Goal: Check status: Check status

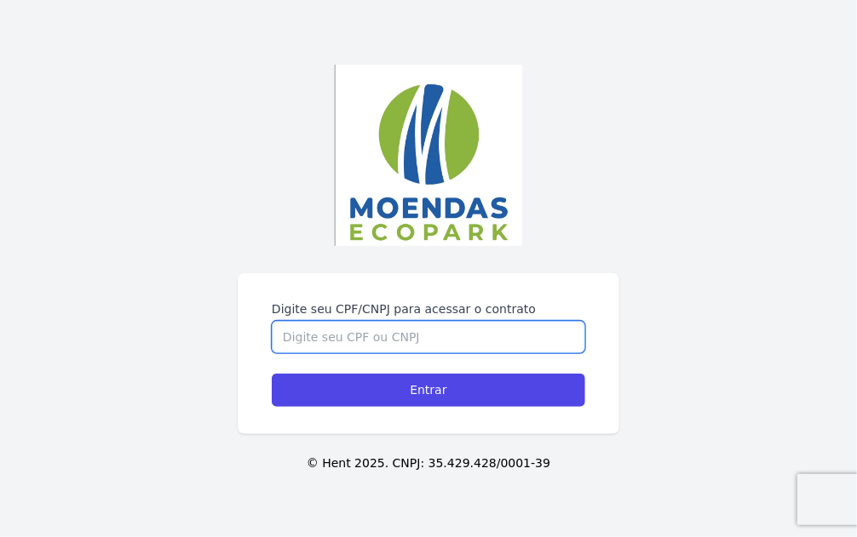
click at [416, 346] on input "Digite seu CPF/CNPJ para acessar o contrato" at bounding box center [428, 337] width 313 height 32
type input "85836547513"
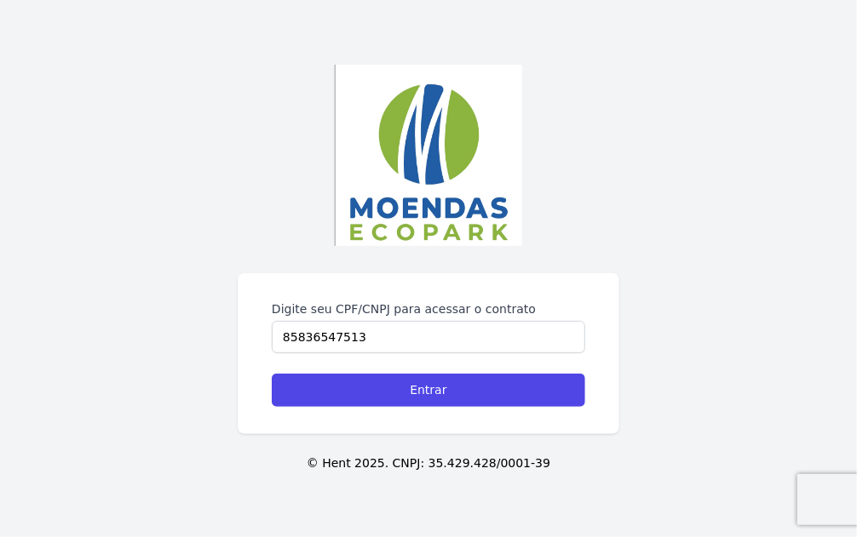
click at [456, 407] on div "Digite seu CPF/CNPJ para acessar o contrato 85836547513 Entrar" at bounding box center [428, 353] width 381 height 161
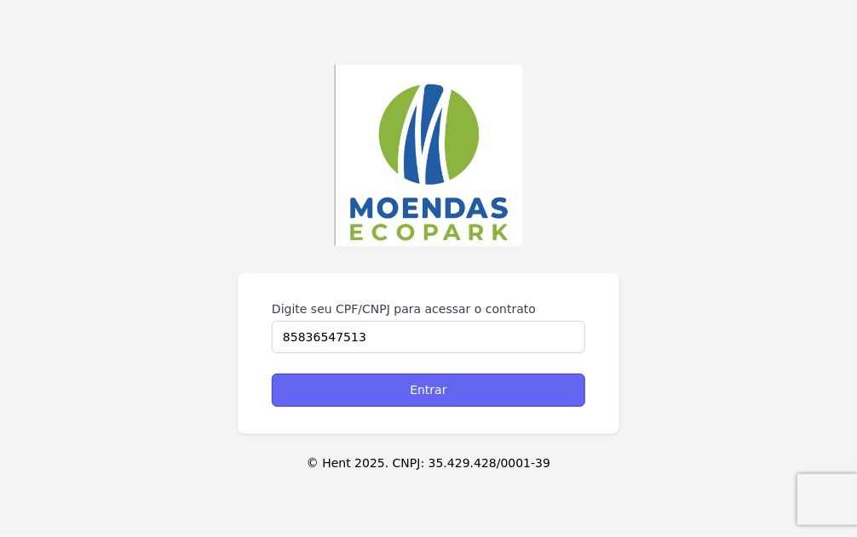
click at [450, 404] on input "Entrar" at bounding box center [428, 390] width 313 height 33
